Goal: Transaction & Acquisition: Purchase product/service

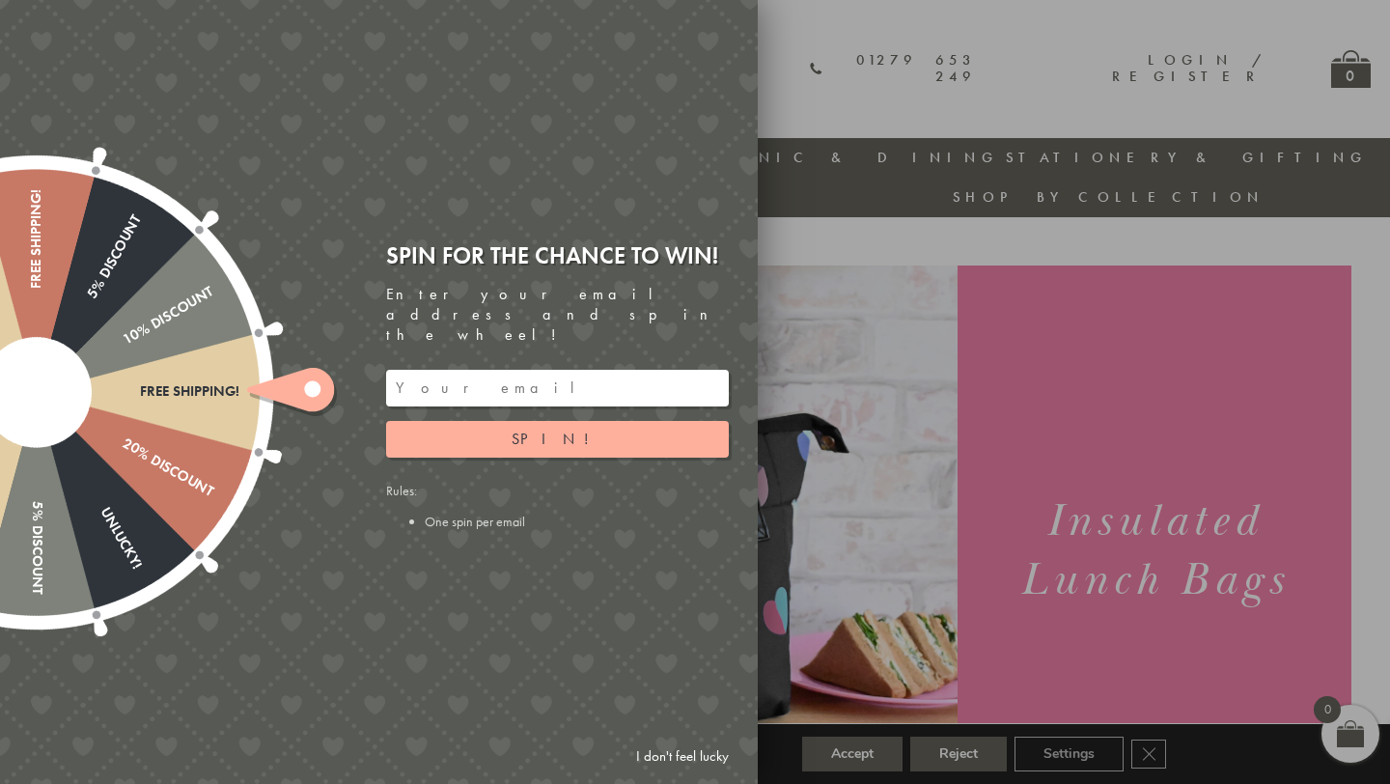
click at [1093, 211] on div at bounding box center [695, 392] width 1390 height 784
click at [695, 762] on link "I don't feel lucky" at bounding box center [683, 756] width 112 height 36
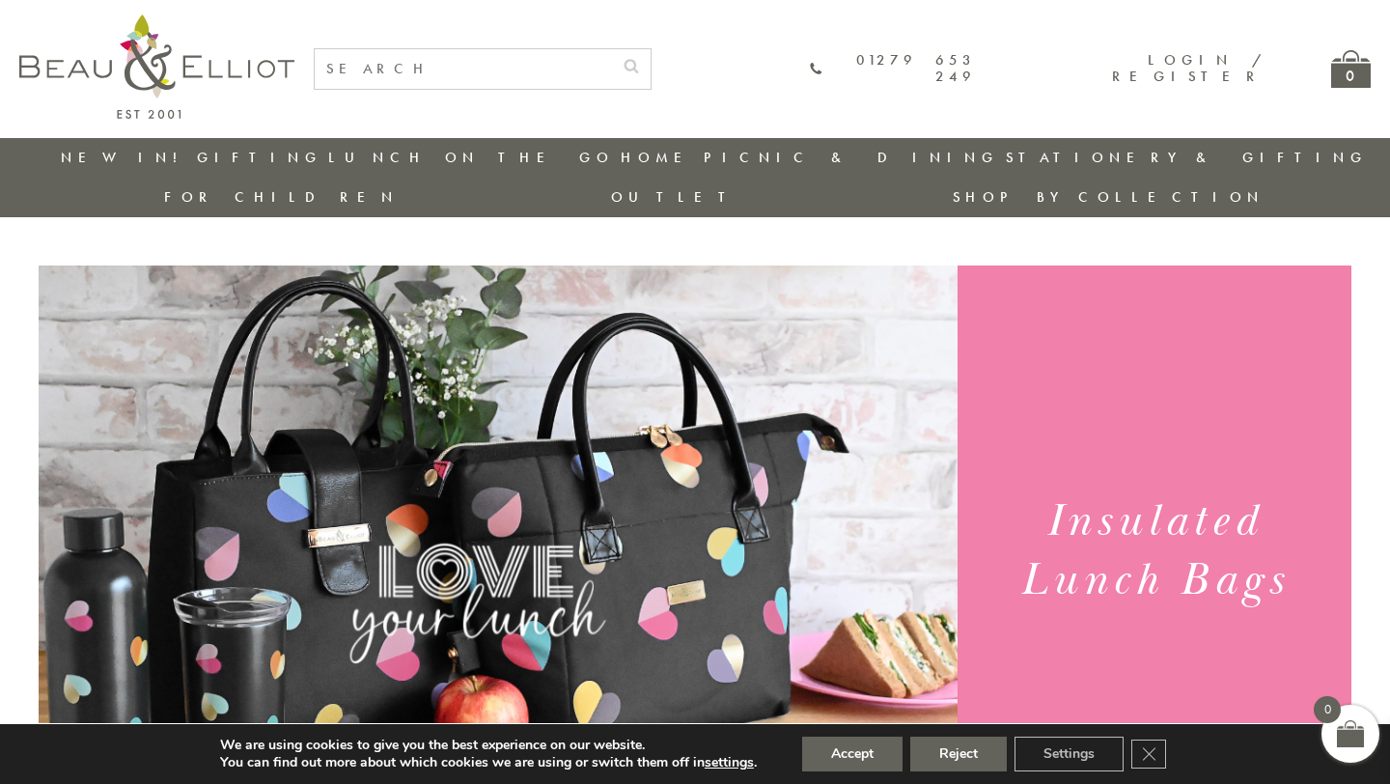
click at [739, 187] on link "Outlet" at bounding box center [675, 196] width 128 height 19
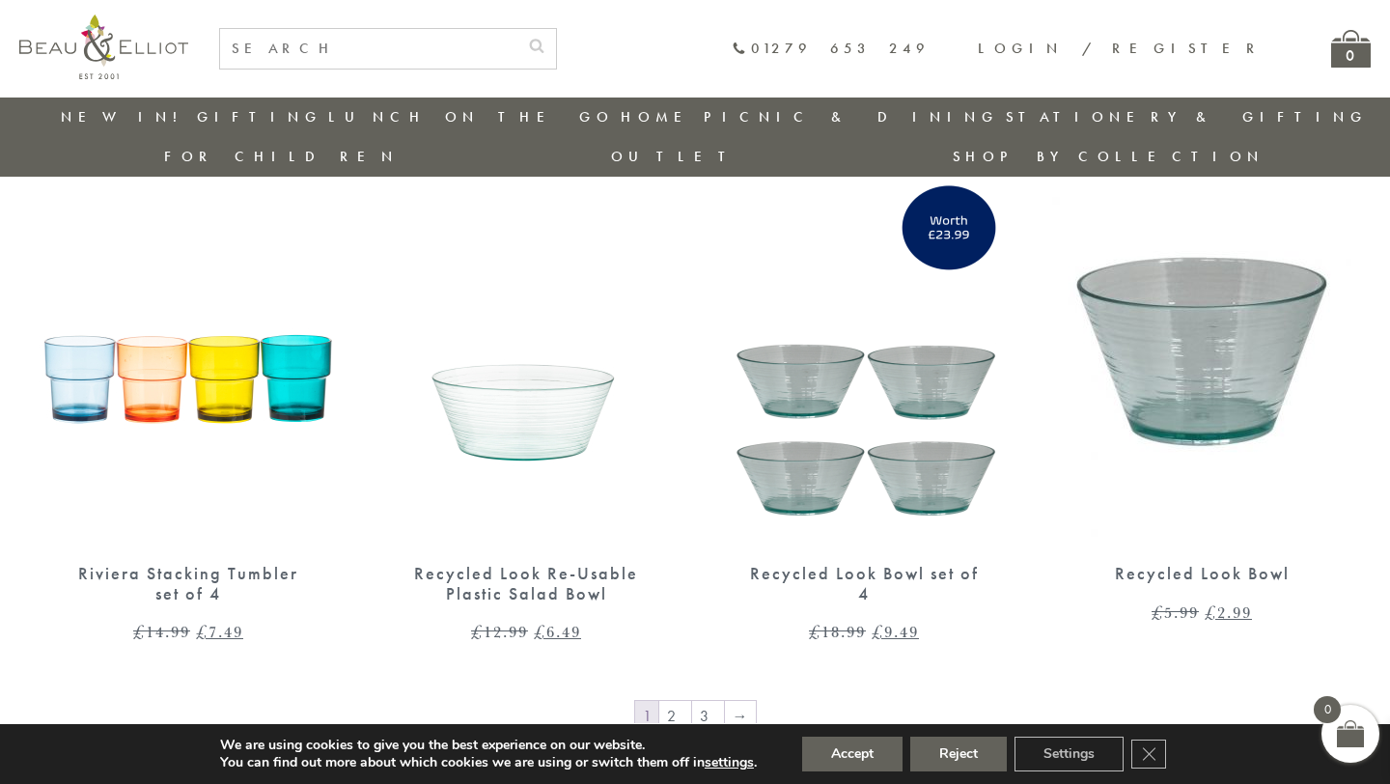
scroll to position [3079, 2]
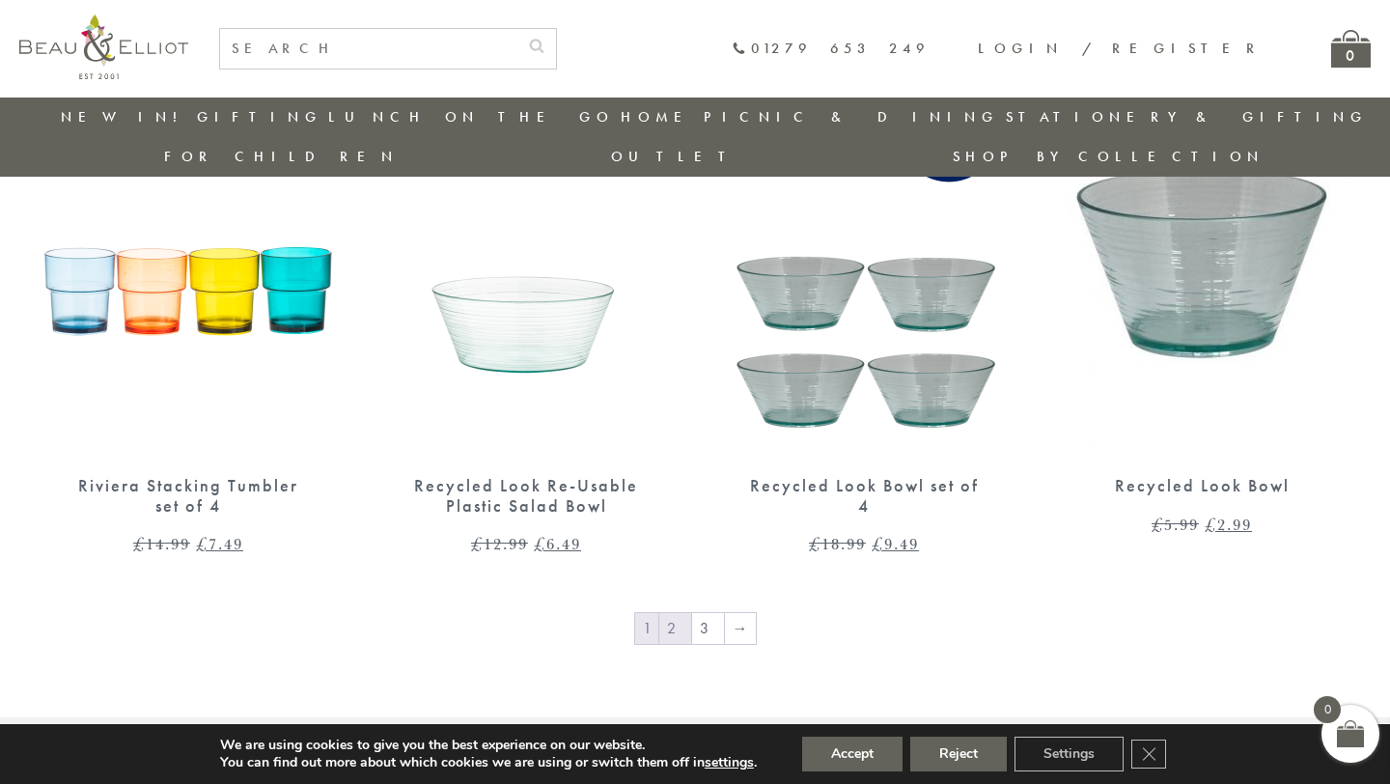
click at [671, 613] on link "2" at bounding box center [675, 628] width 32 height 31
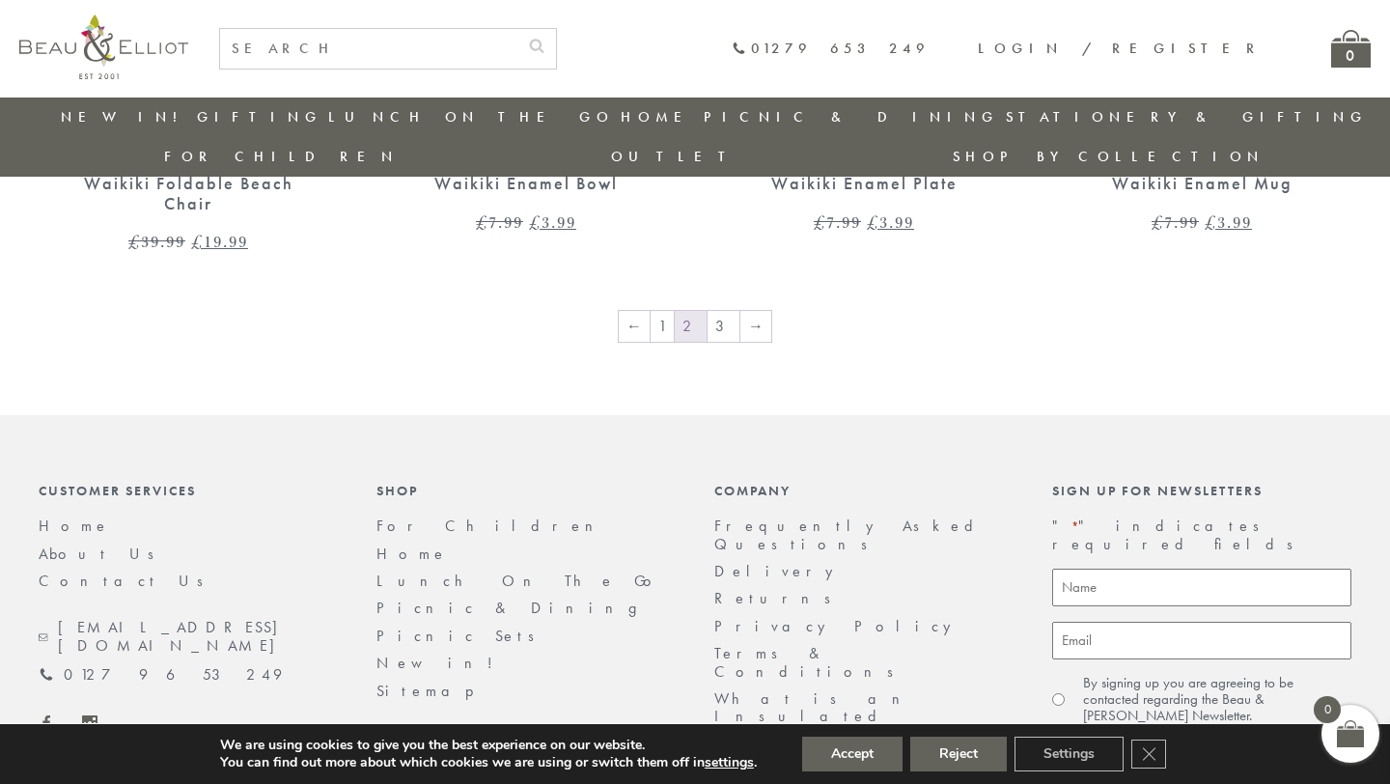
scroll to position [3342, 0]
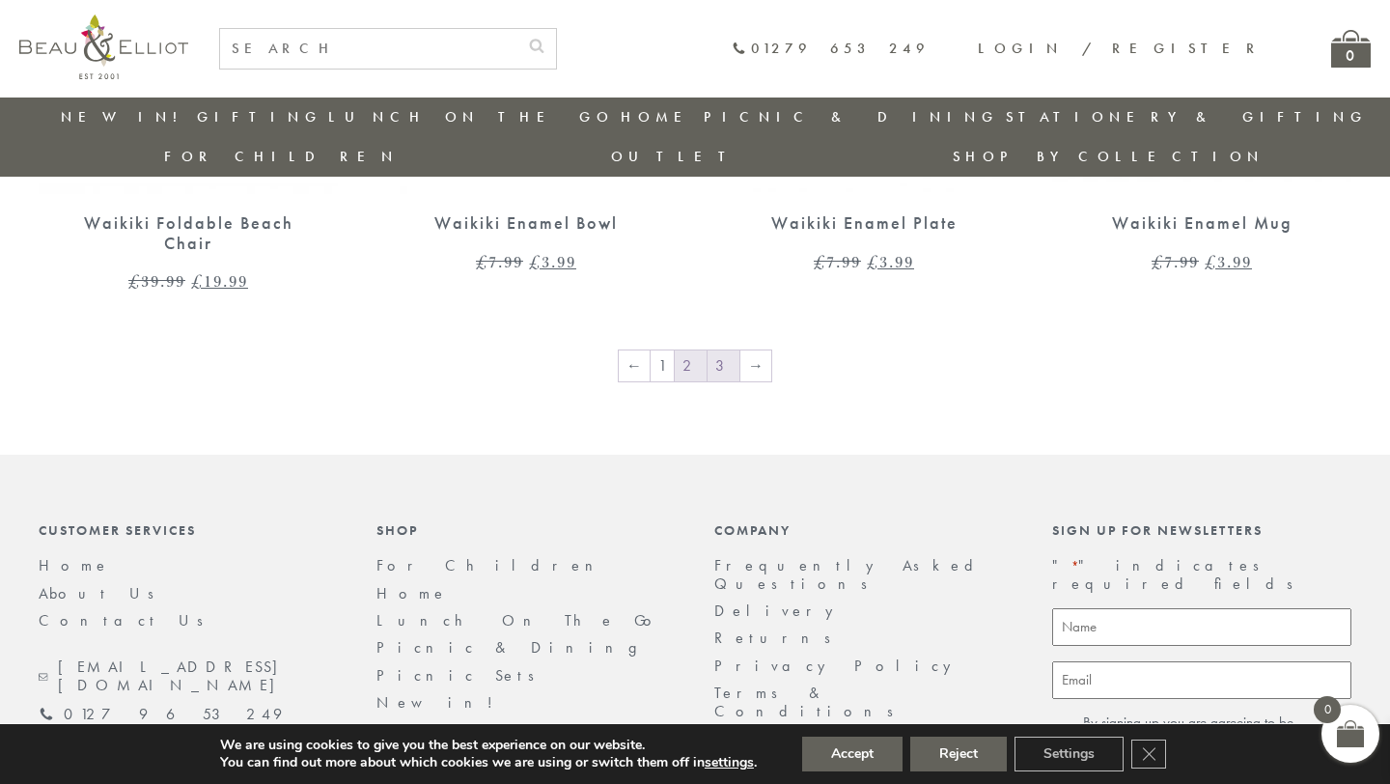
click at [725, 350] on link "3" at bounding box center [724, 365] width 32 height 31
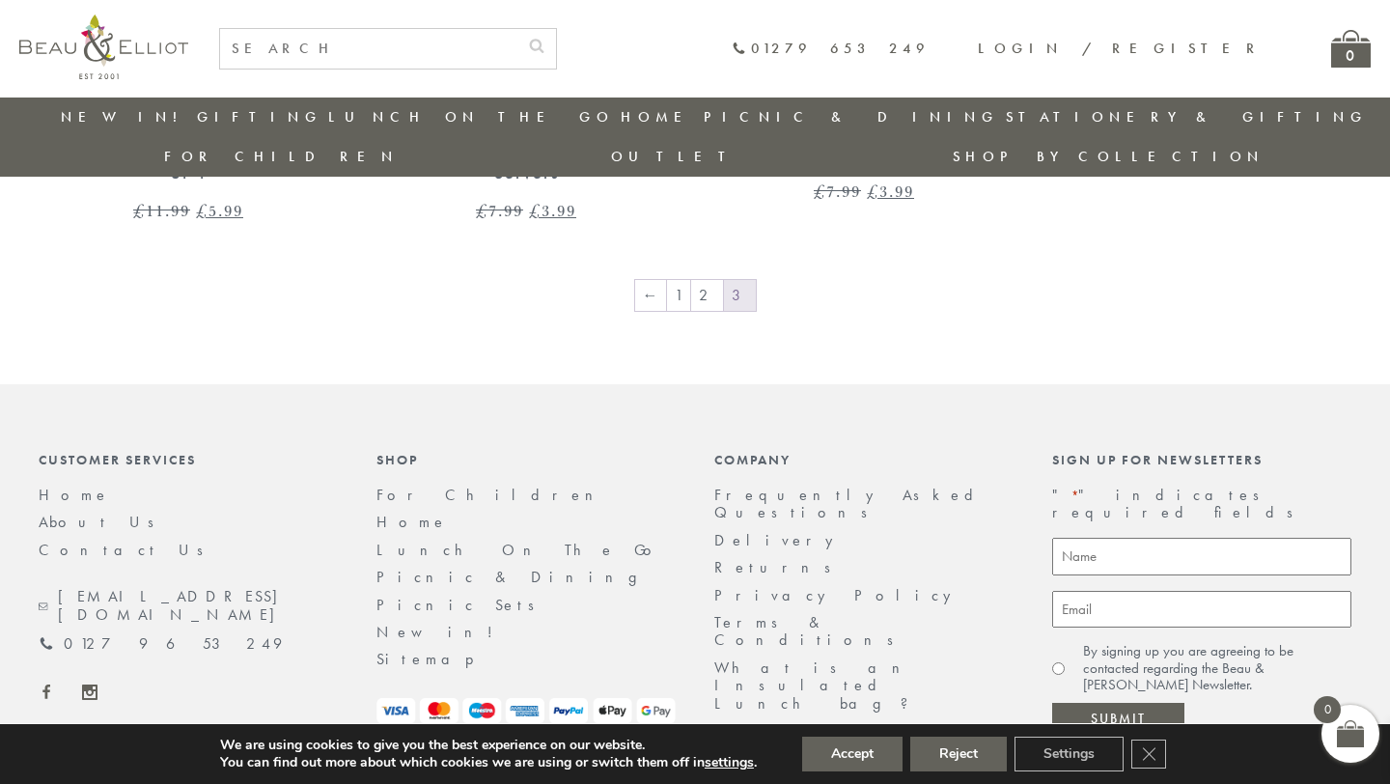
scroll to position [2286, 0]
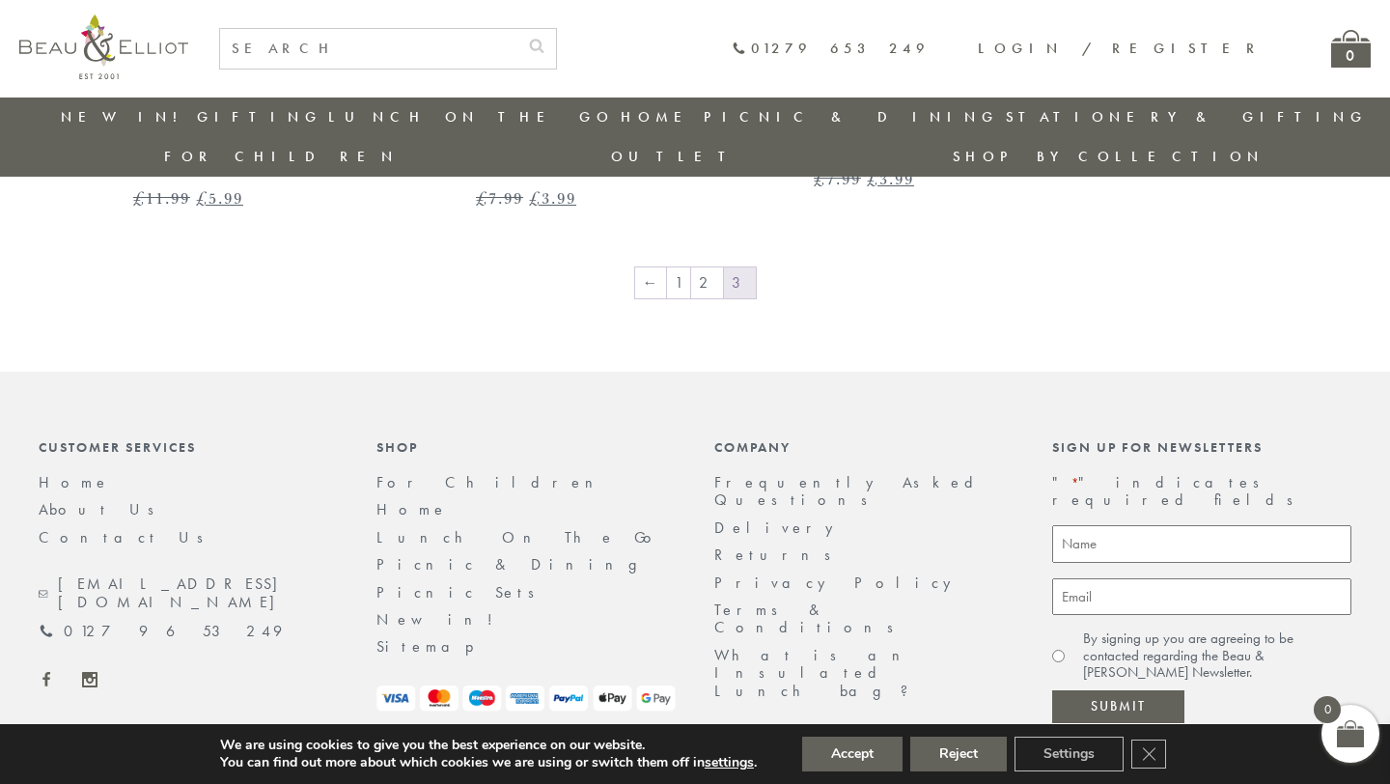
click at [517, 53] on input "text" at bounding box center [368, 49] width 297 height 40
type input "lunch box"
click at [517, 29] on button "submit" at bounding box center [536, 44] width 39 height 31
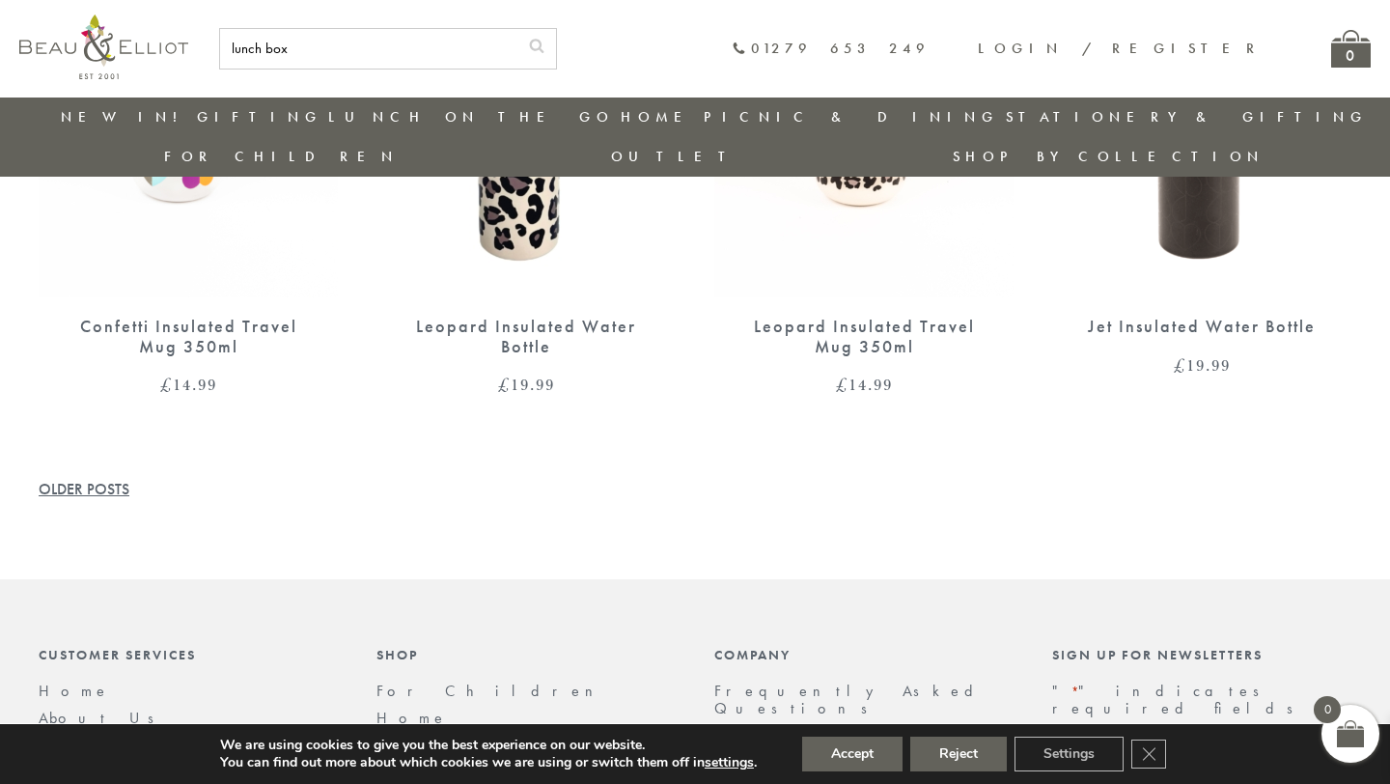
scroll to position [5716, 0]
